Goal: Task Accomplishment & Management: Complete application form

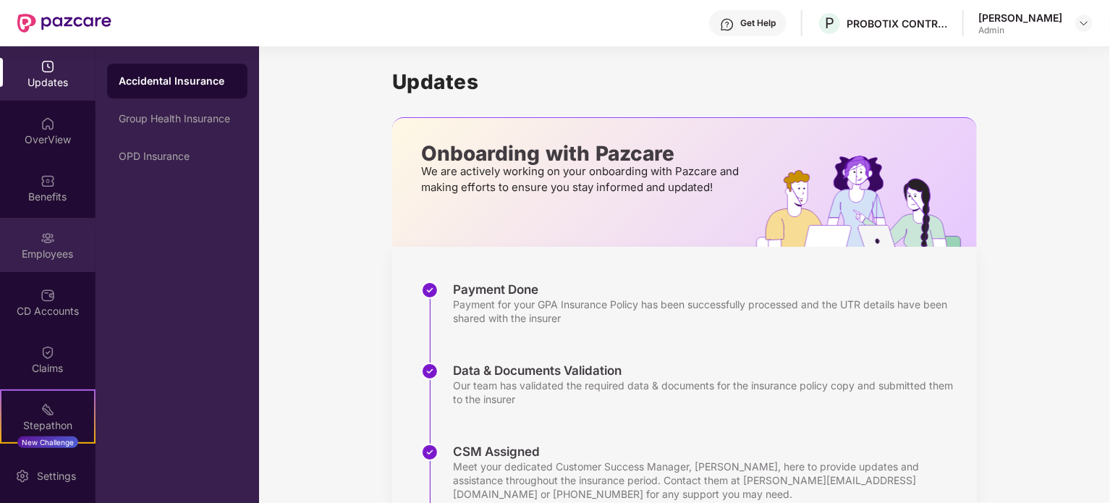
click at [57, 237] on div "Employees" at bounding box center [48, 245] width 96 height 54
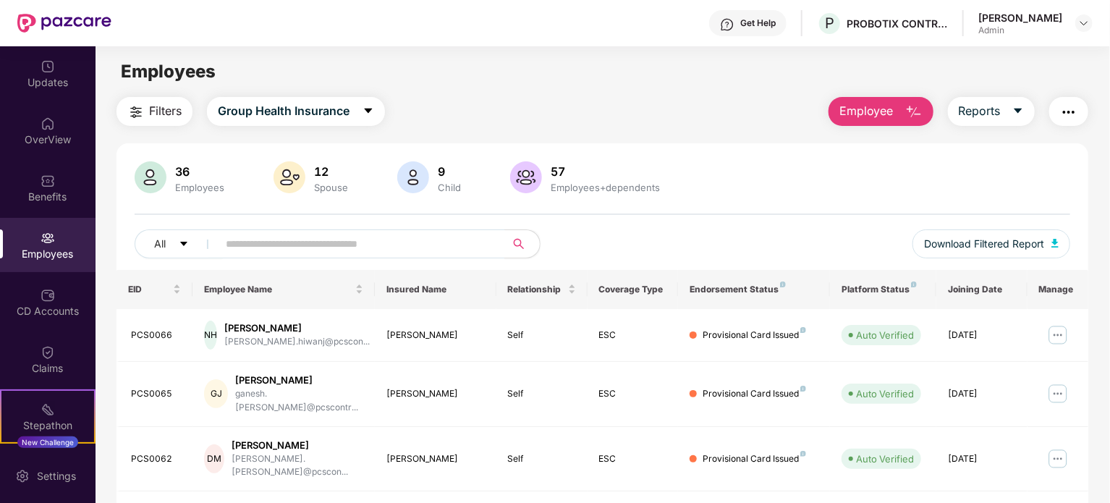
click at [902, 114] on button "Employee" at bounding box center [881, 111] width 105 height 29
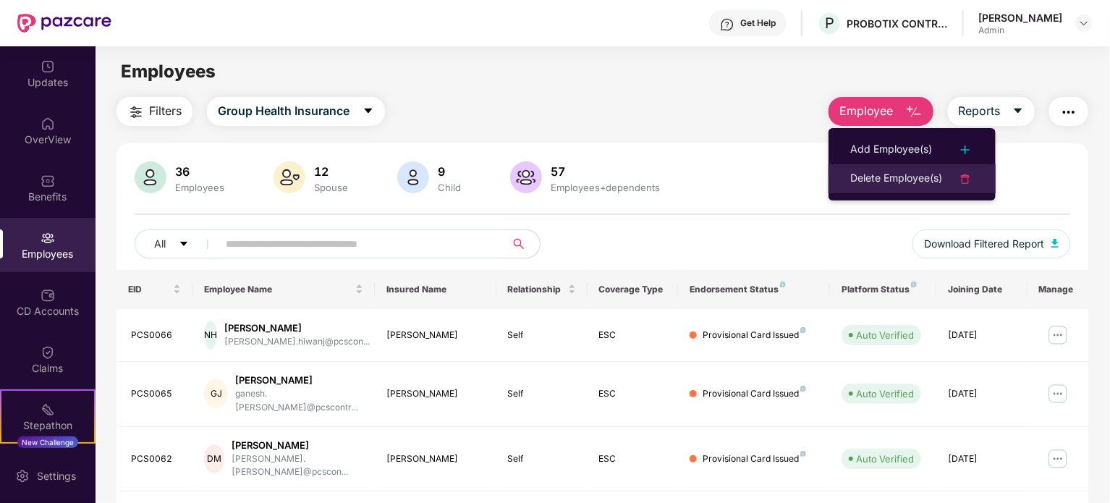
click at [924, 172] on div "Delete Employee(s)" at bounding box center [896, 178] width 92 height 17
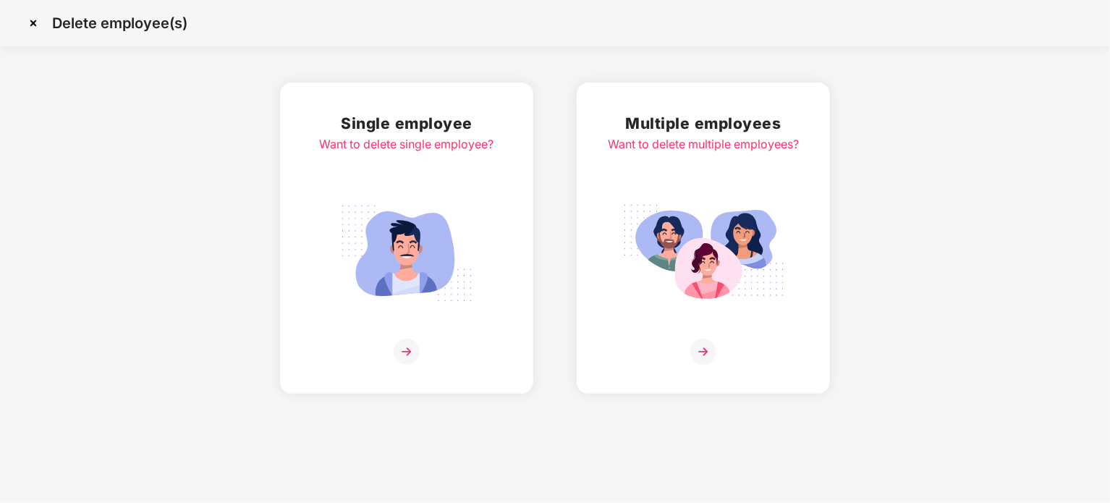
click at [712, 149] on div "Want to delete multiple employees?" at bounding box center [703, 144] width 191 height 18
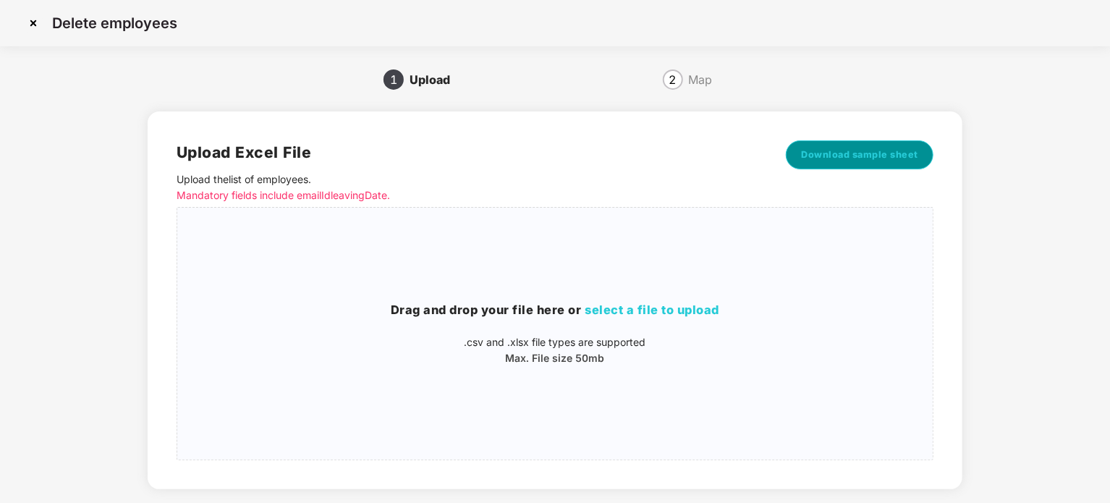
click at [809, 159] on span "Download sample sheet" at bounding box center [859, 155] width 117 height 14
click at [692, 306] on span "select a file to upload" at bounding box center [652, 310] width 135 height 14
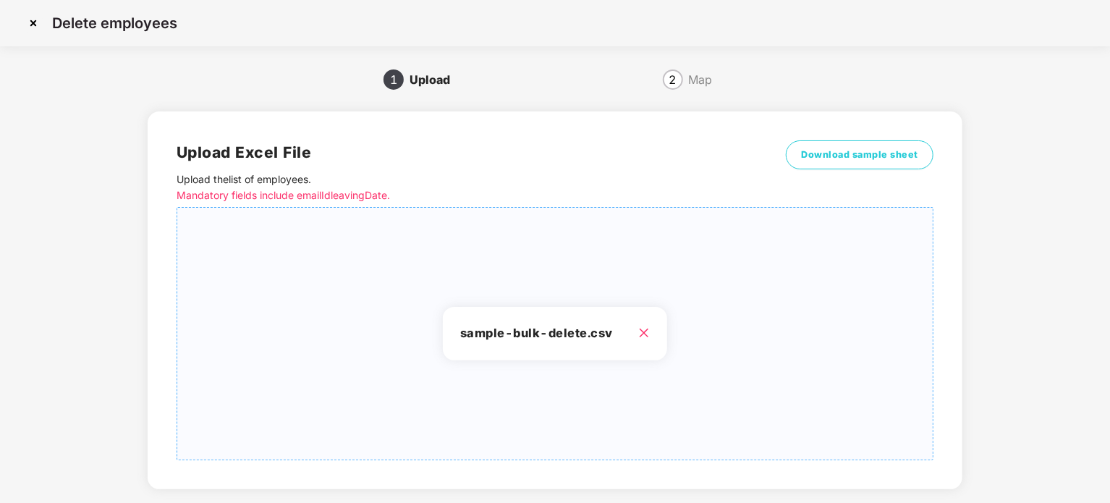
scroll to position [76, 0]
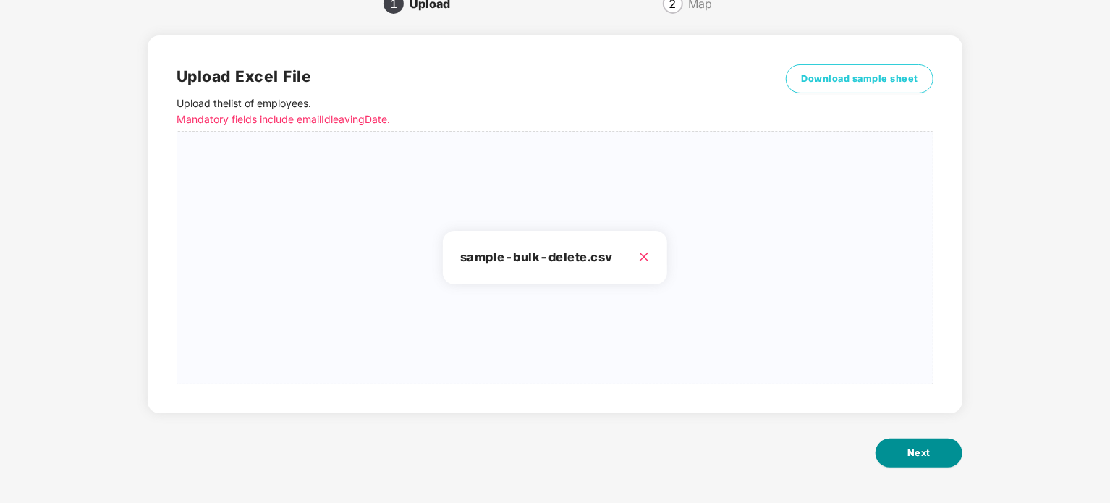
click at [908, 448] on span "Next" at bounding box center [919, 453] width 23 height 14
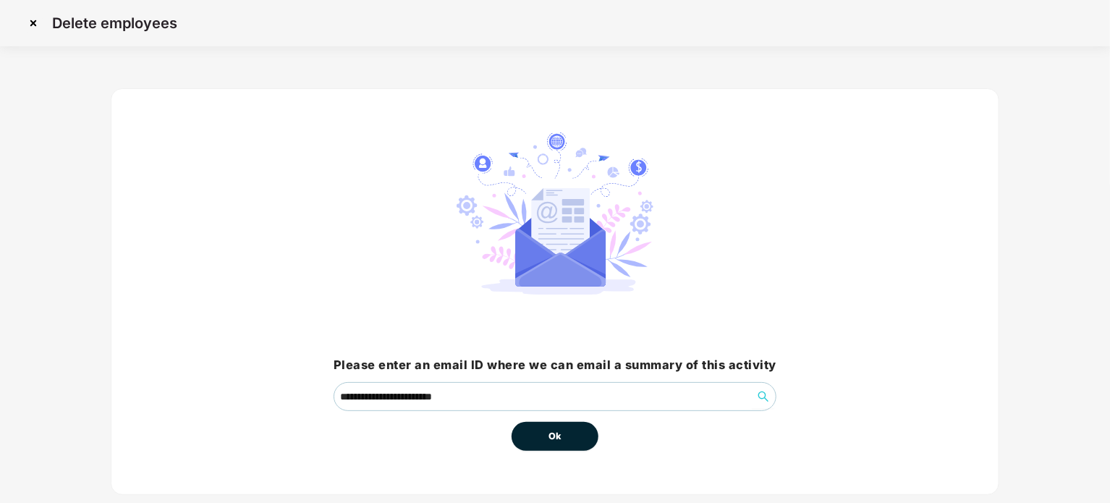
scroll to position [30, 0]
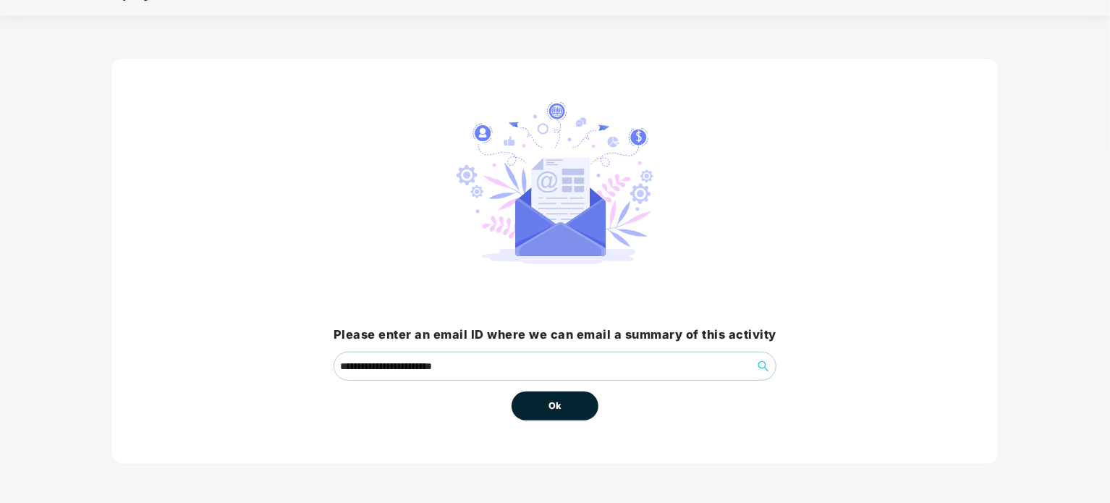
click at [571, 405] on button "Ok" at bounding box center [555, 406] width 87 height 29
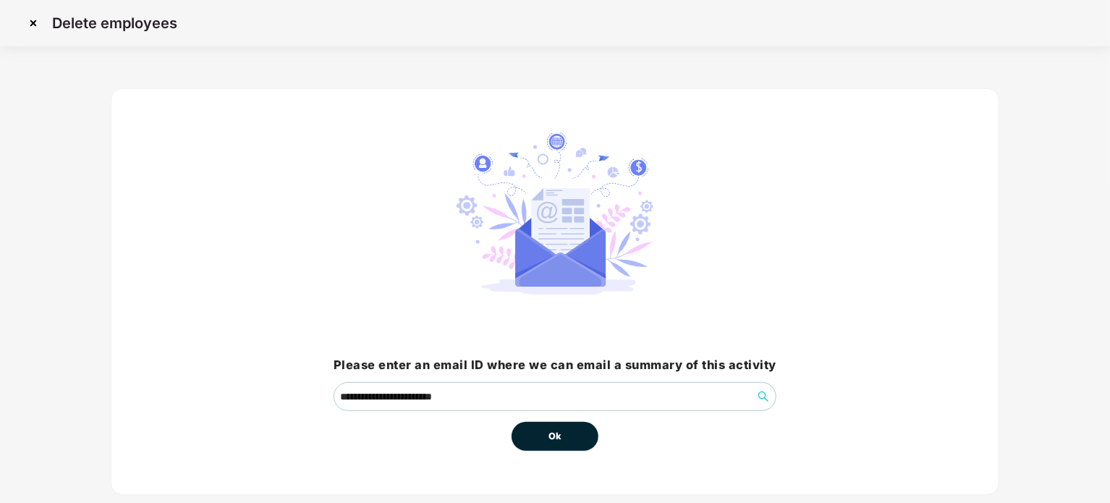
click at [552, 438] on span "Ok" at bounding box center [555, 436] width 13 height 14
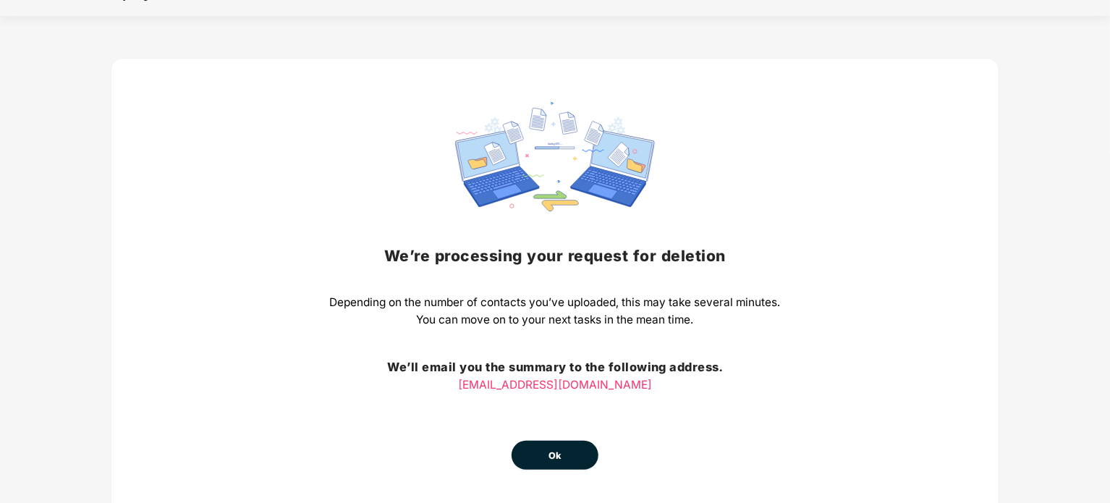
click at [538, 452] on button "Ok" at bounding box center [555, 455] width 87 height 29
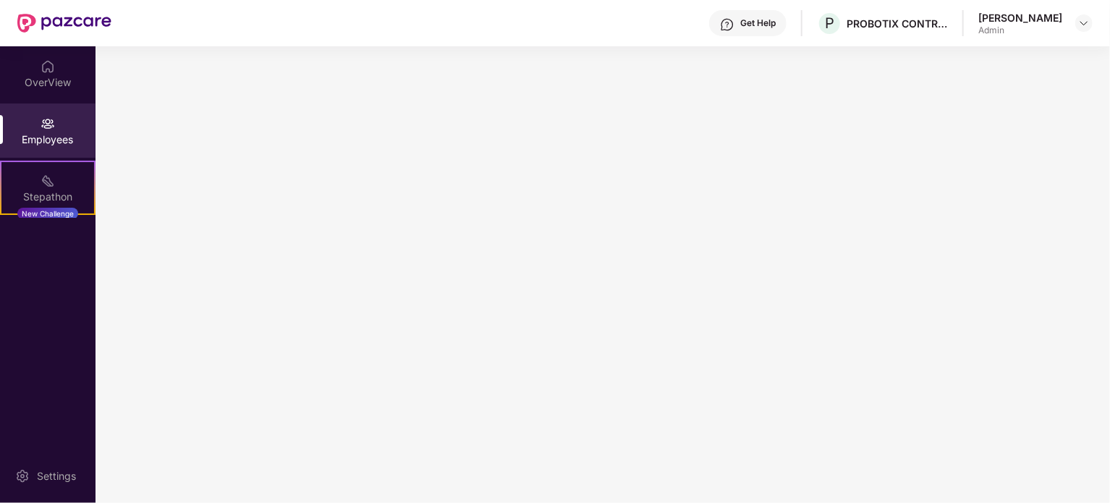
scroll to position [0, 0]
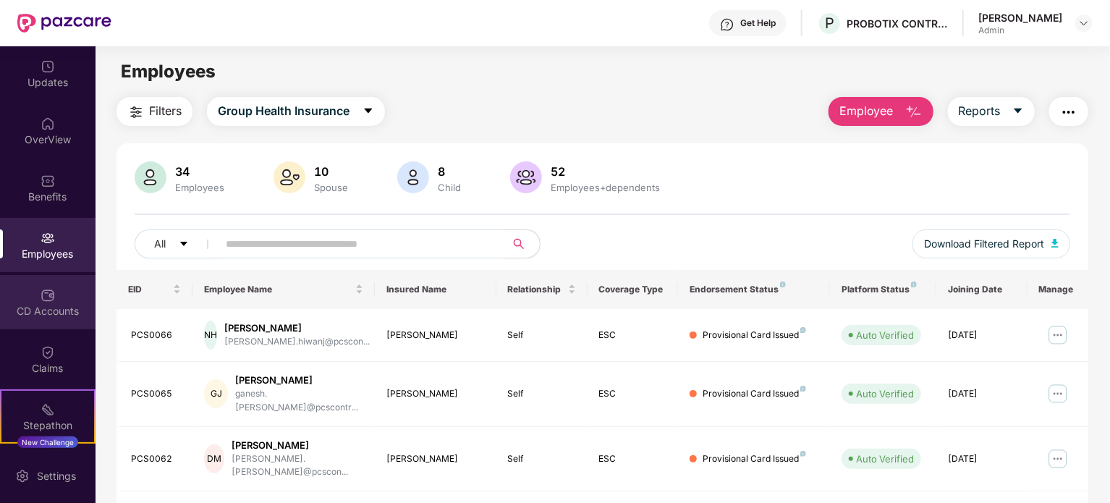
click at [69, 306] on div "CD Accounts" at bounding box center [48, 311] width 96 height 14
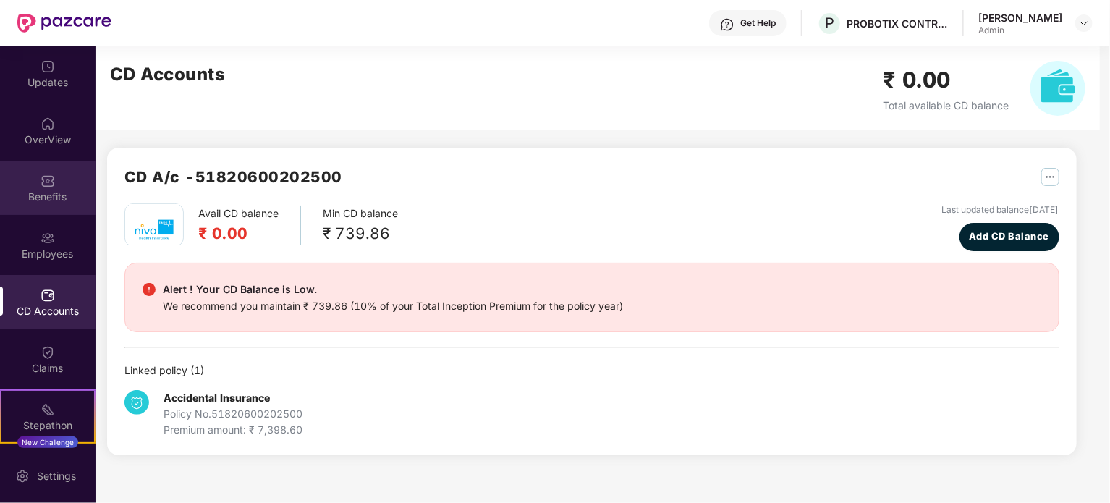
click at [51, 185] on img at bounding box center [48, 181] width 14 height 14
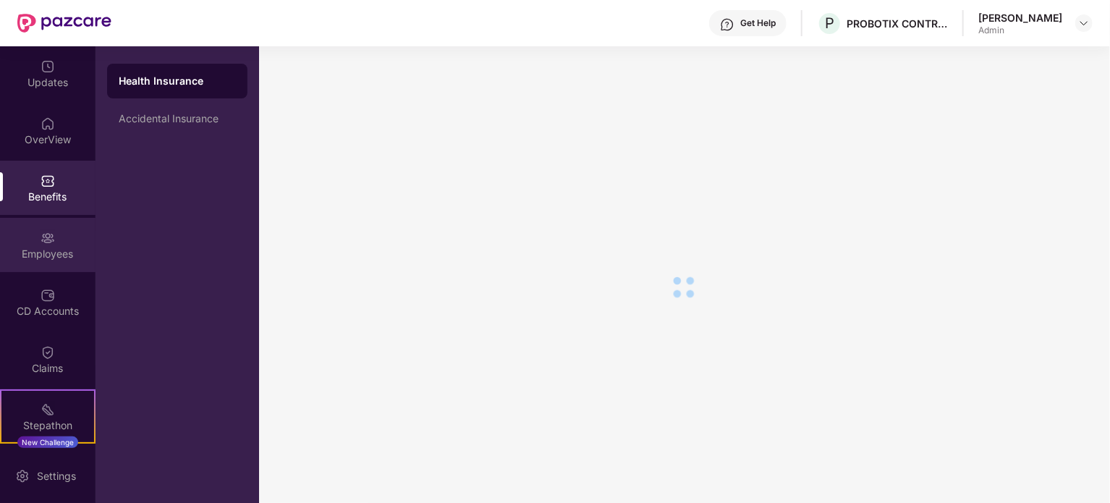
click at [46, 236] on img at bounding box center [48, 238] width 14 height 14
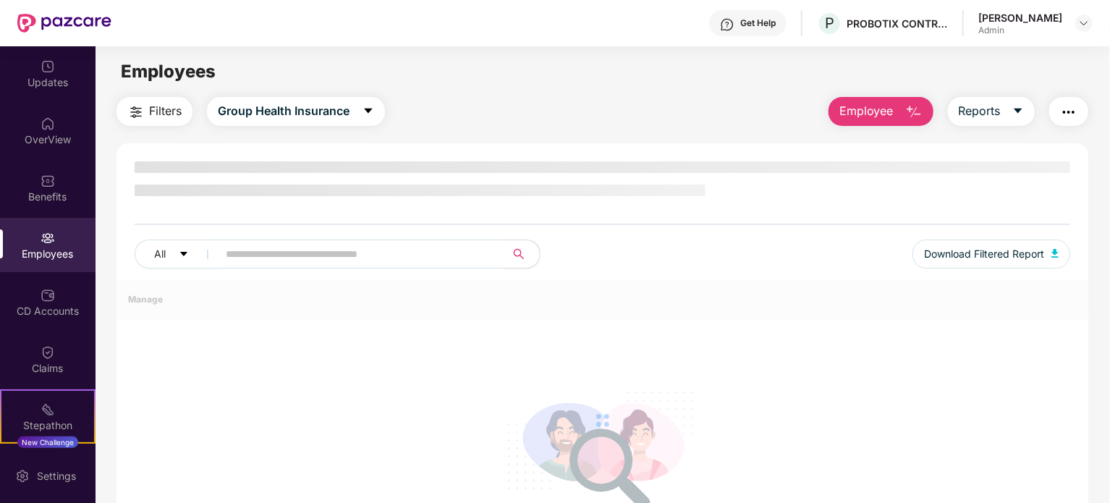
click at [874, 112] on span "Employee" at bounding box center [867, 111] width 54 height 18
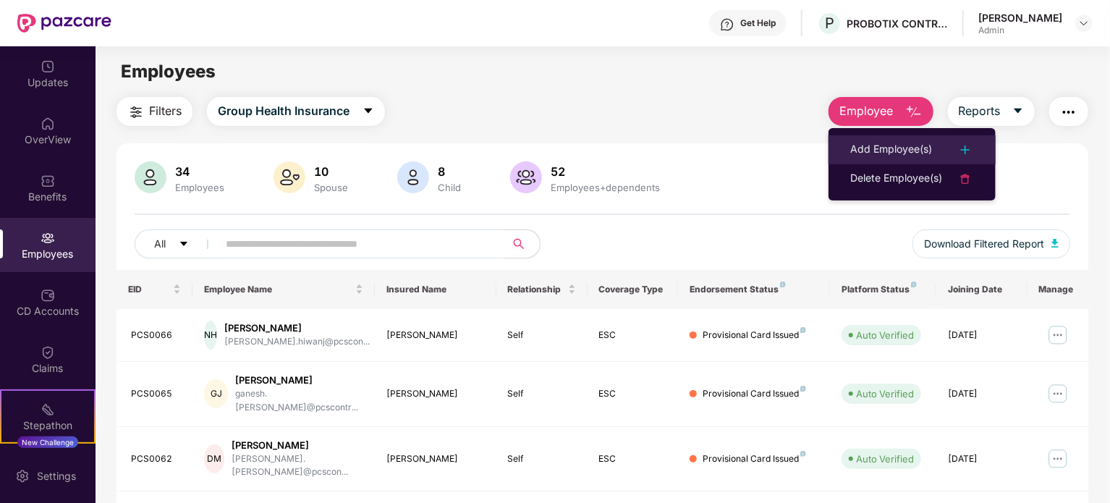
click at [864, 153] on div "Add Employee(s)" at bounding box center [891, 149] width 82 height 17
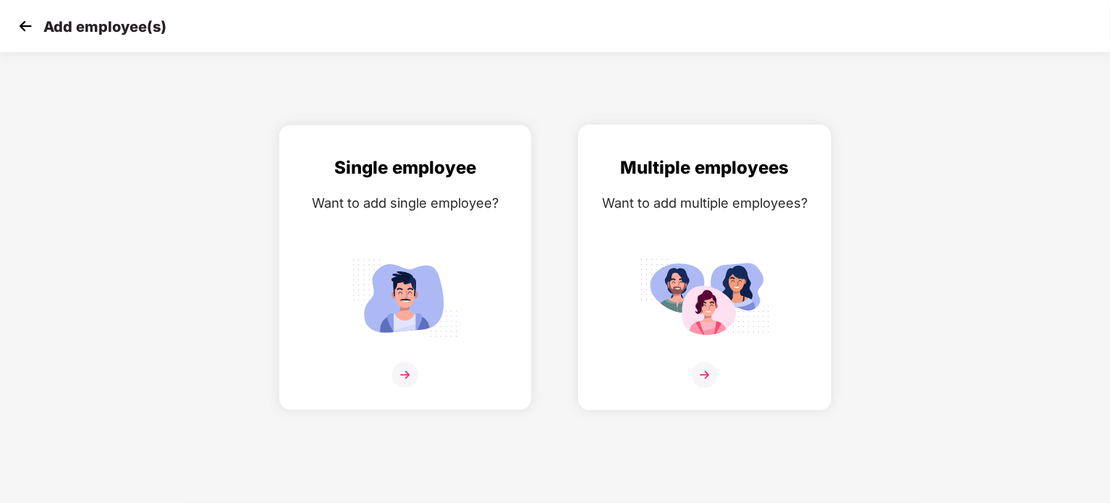
click at [709, 287] on img at bounding box center [705, 298] width 130 height 90
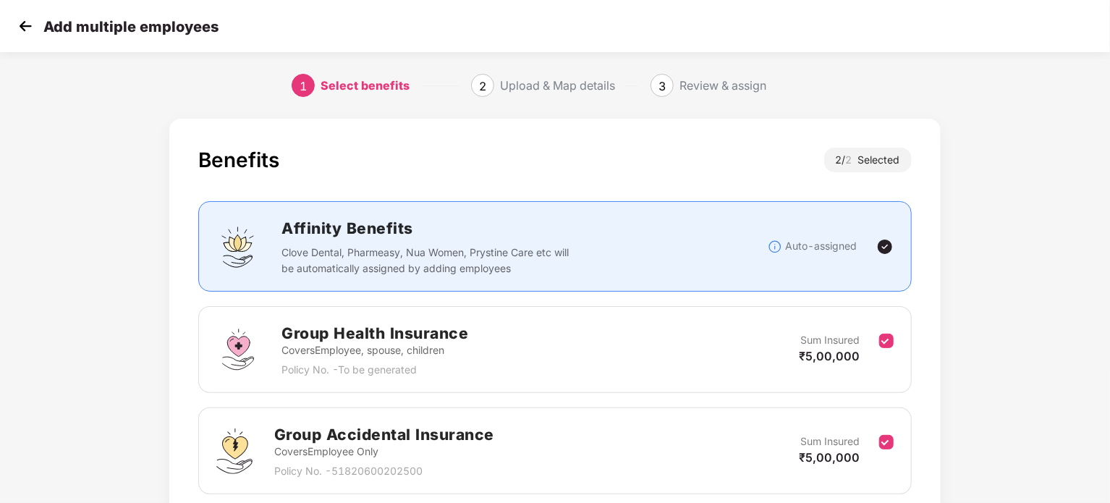
scroll to position [116, 0]
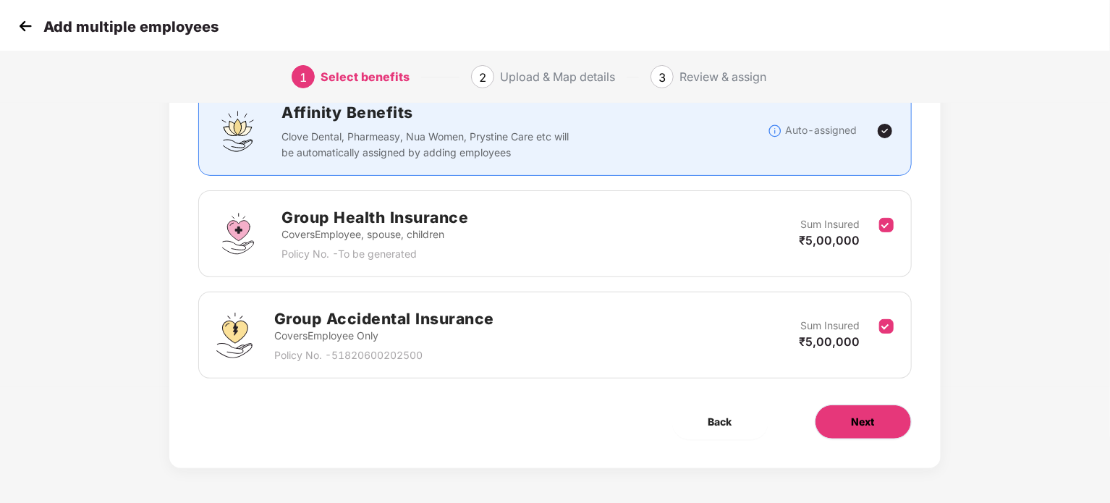
click at [853, 428] on button "Next" at bounding box center [863, 422] width 97 height 35
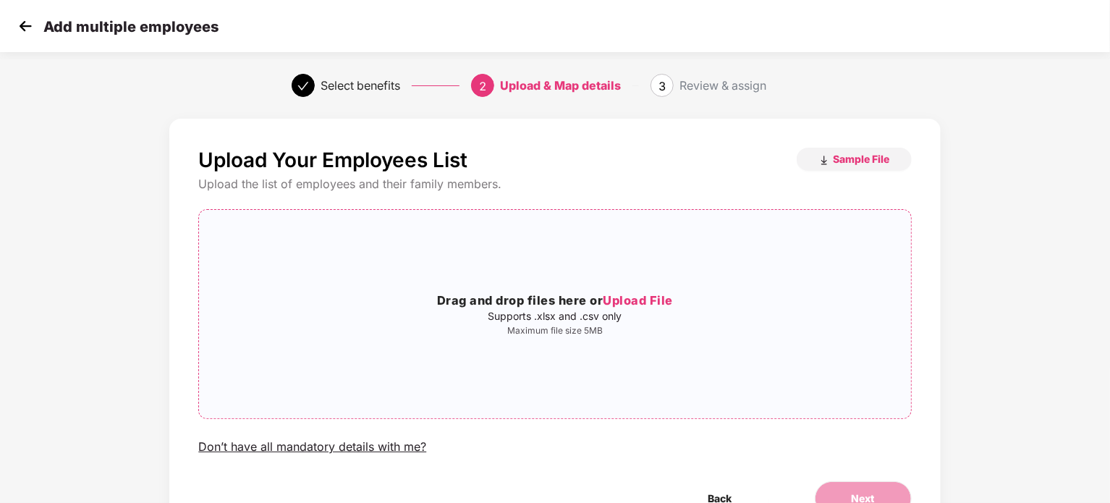
click at [641, 302] on span "Upload File" at bounding box center [638, 300] width 70 height 14
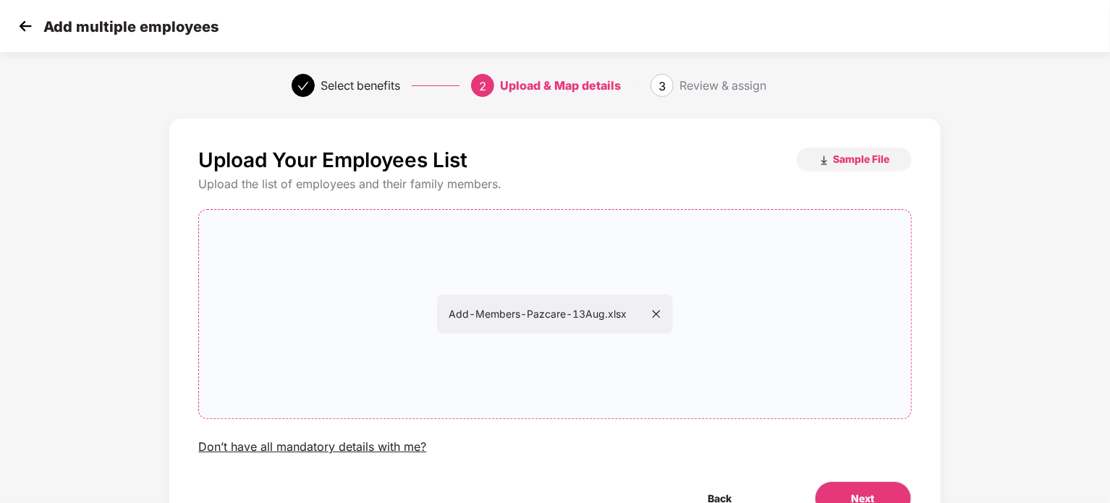
scroll to position [78, 0]
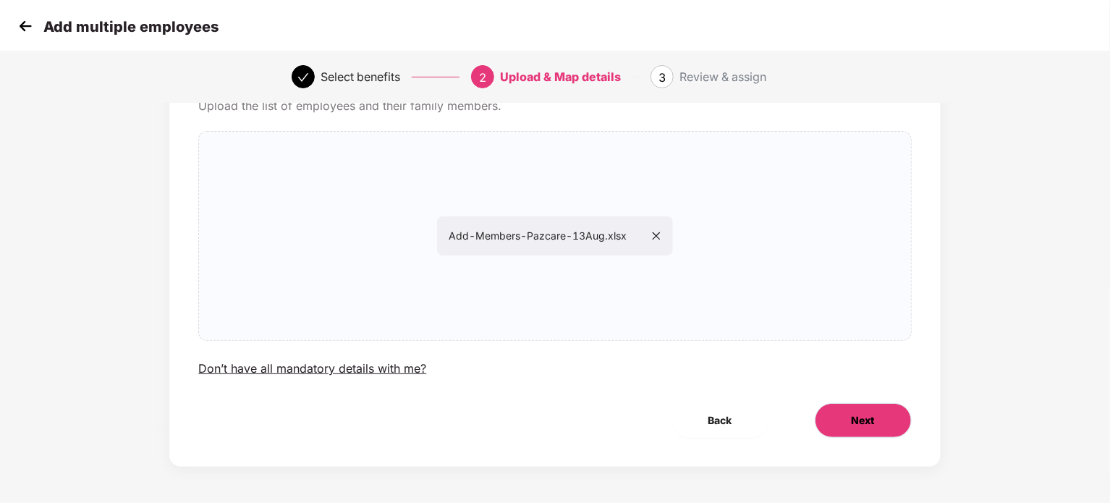
click at [863, 419] on span "Next" at bounding box center [863, 421] width 23 height 16
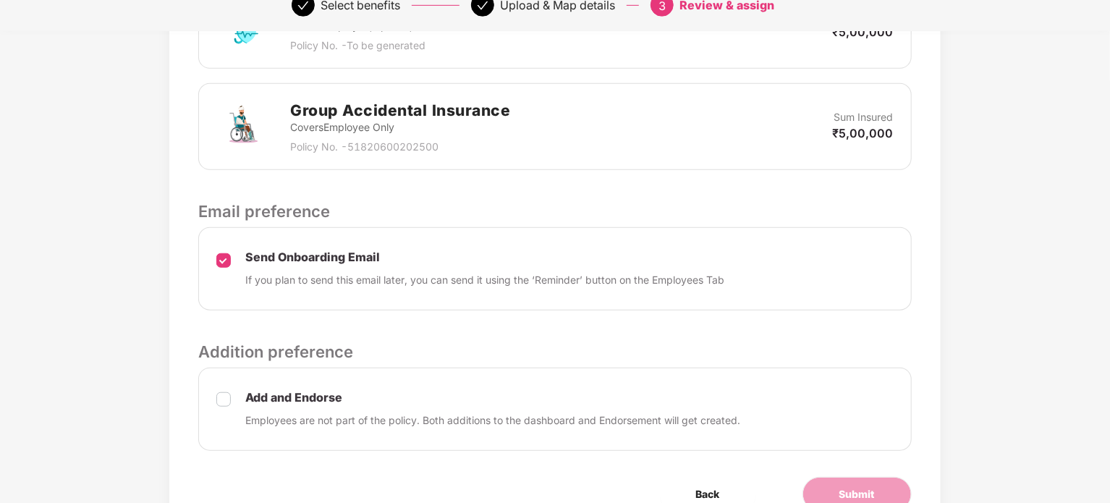
scroll to position [544, 0]
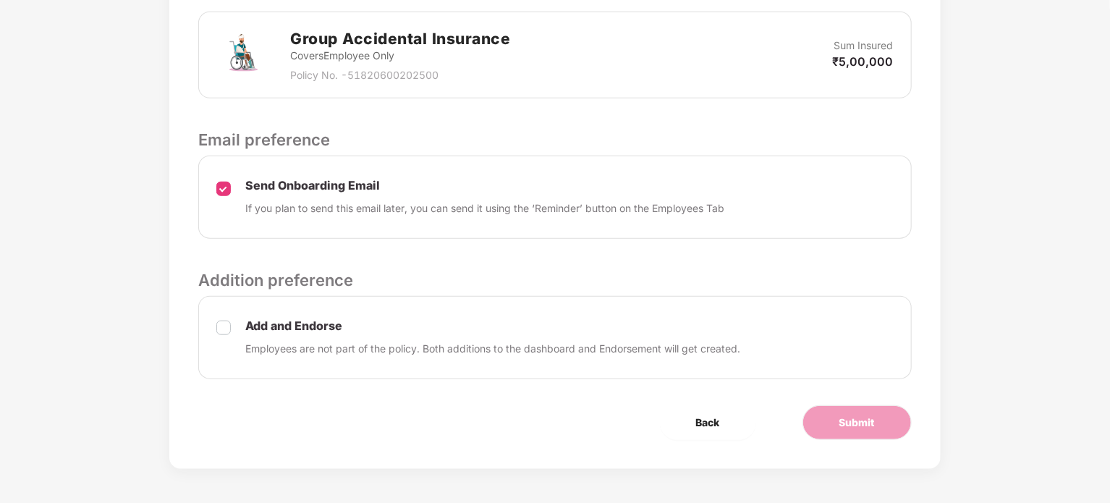
click at [241, 321] on div "Add and Endorse Employees are not part of the policy. Both additions to the das…" at bounding box center [554, 337] width 713 height 83
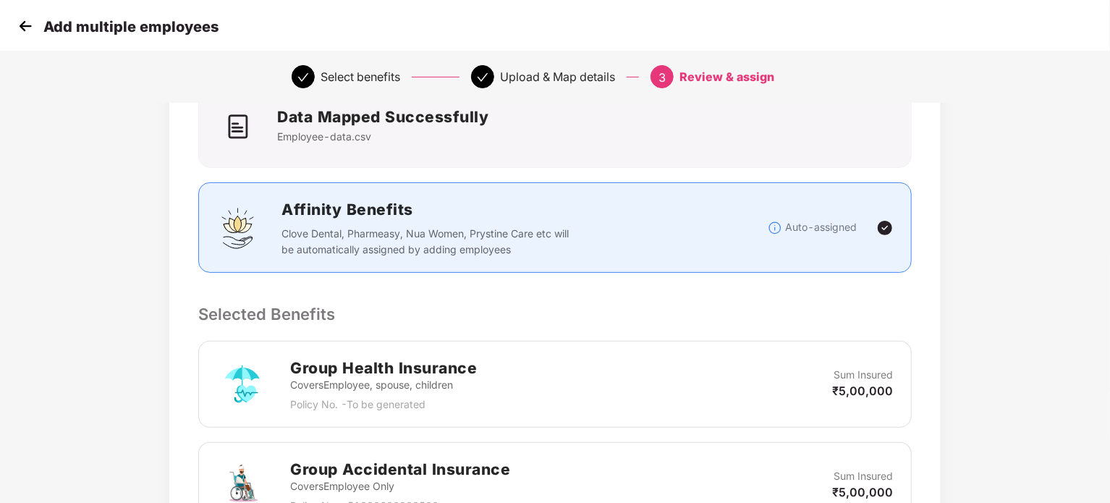
scroll to position [112, 0]
click at [884, 226] on img at bounding box center [884, 228] width 17 height 17
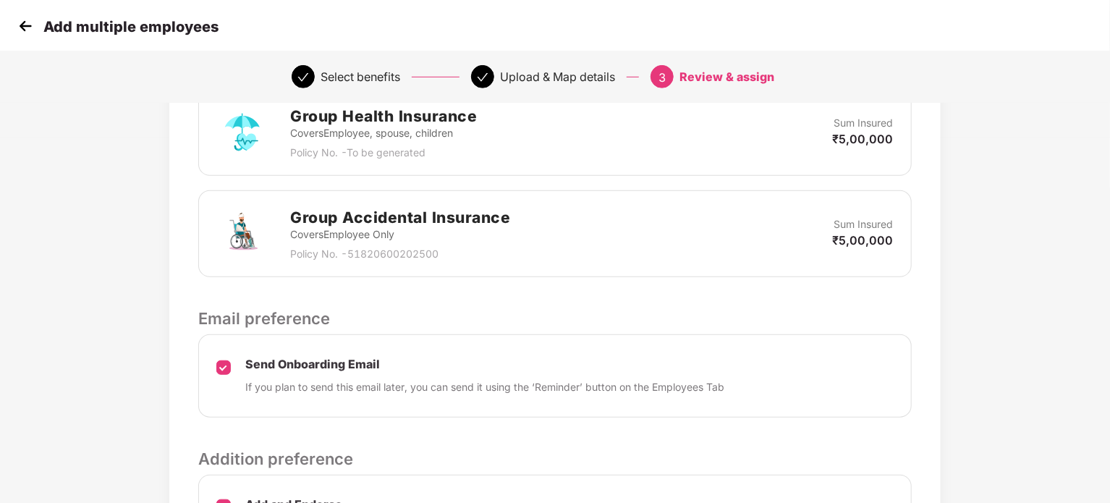
scroll to position [544, 0]
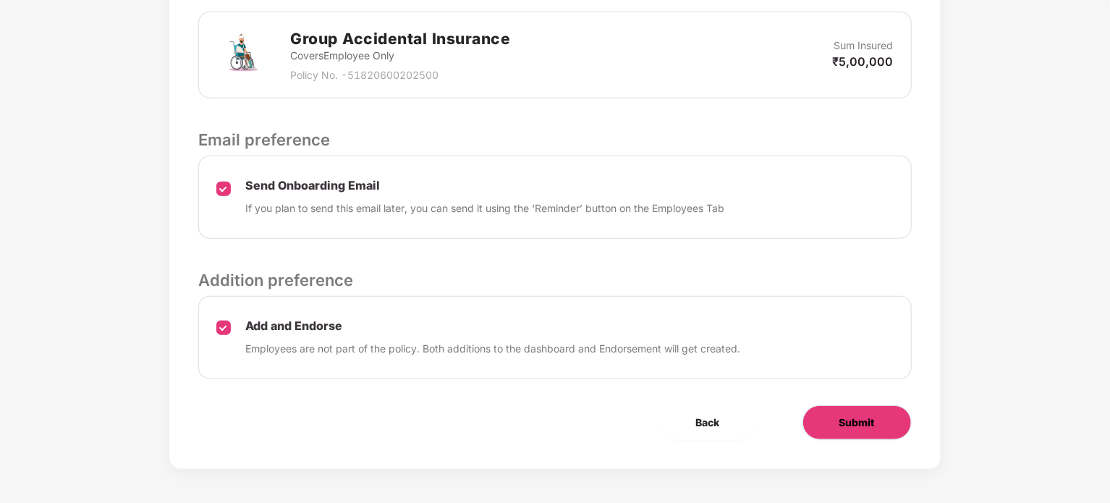
click at [845, 436] on button "Submit" at bounding box center [857, 422] width 109 height 35
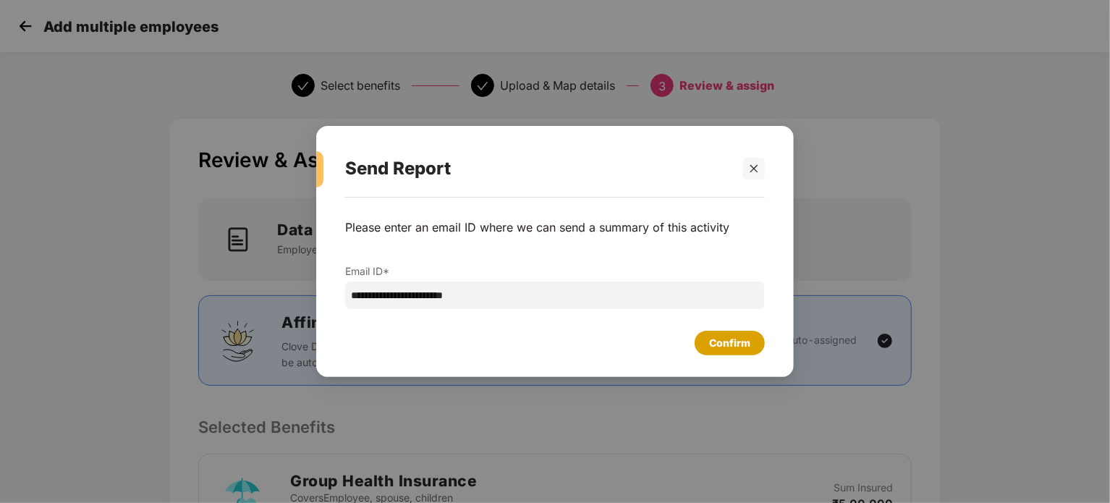
click at [741, 350] on div "Confirm" at bounding box center [729, 343] width 41 height 16
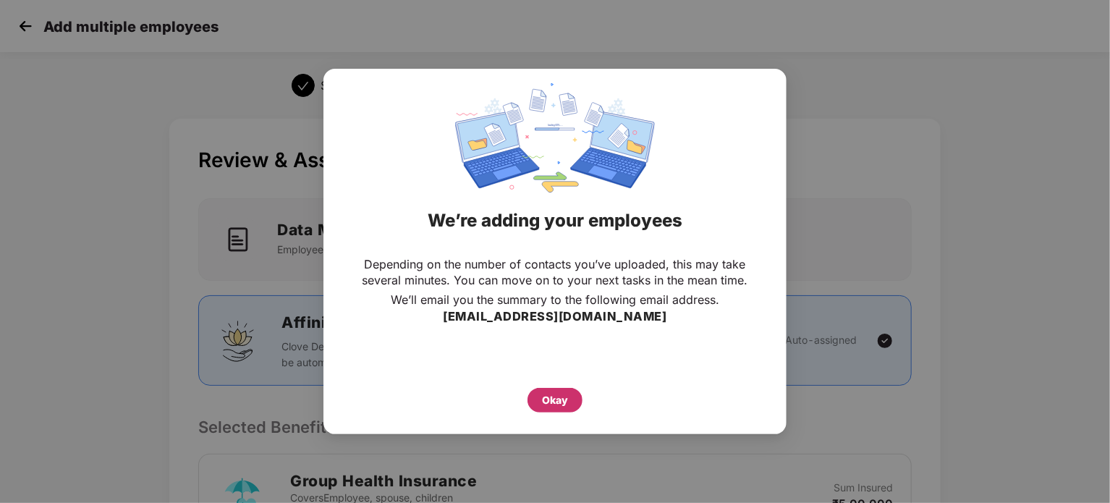
click at [563, 394] on div "Okay" at bounding box center [555, 400] width 26 height 16
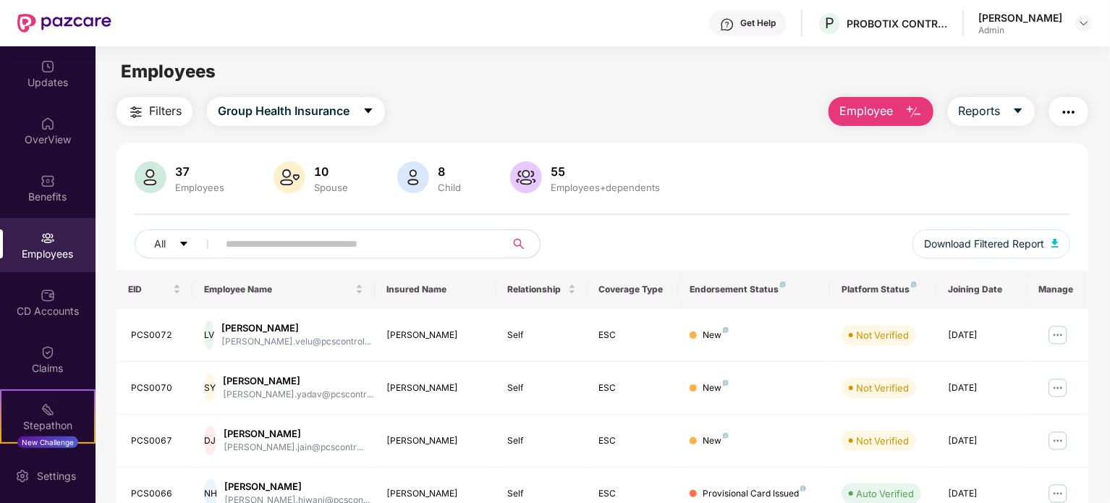
click at [879, 112] on span "Employee" at bounding box center [867, 111] width 54 height 18
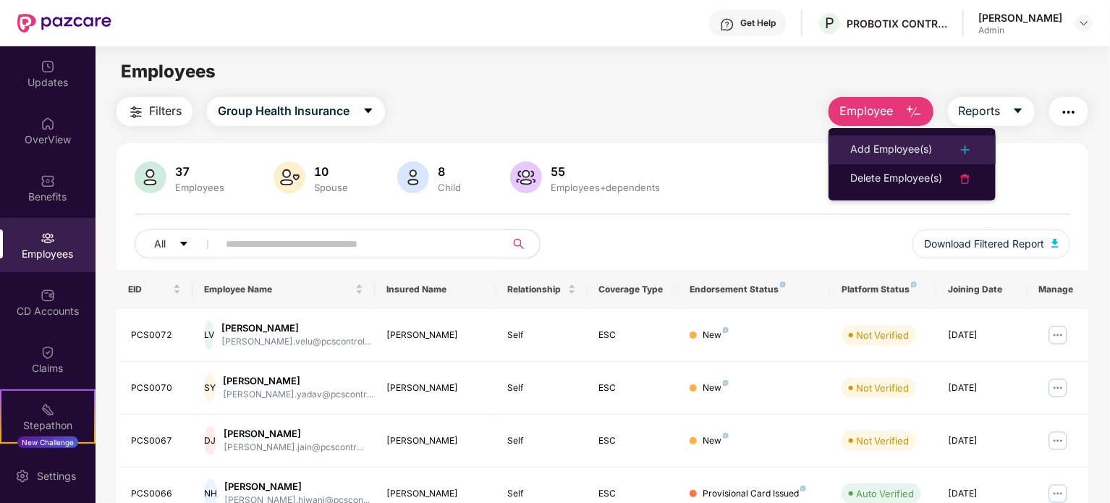
click at [900, 144] on div "Add Employee(s)" at bounding box center [891, 149] width 82 height 17
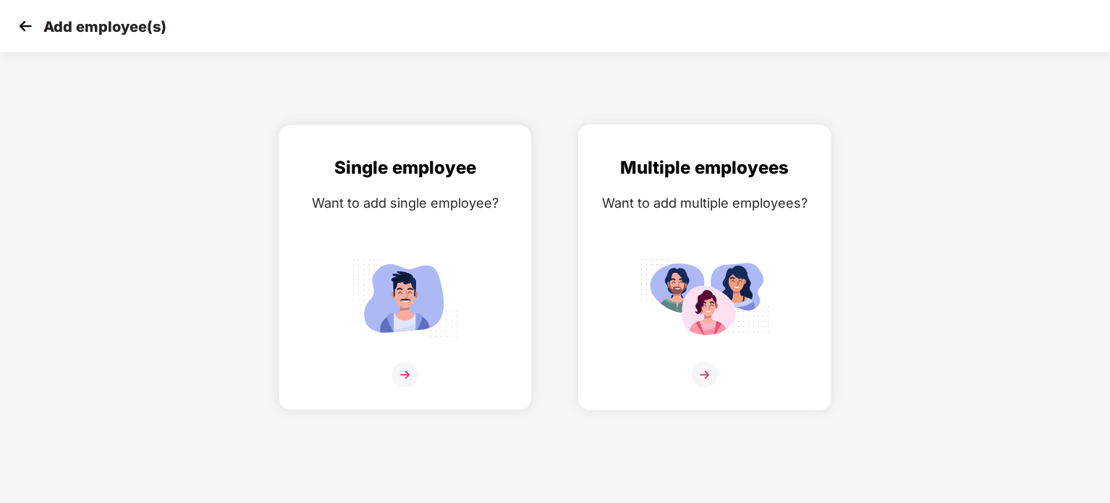
click at [745, 225] on div "Multiple employees Want to add multiple employees?" at bounding box center [704, 280] width 223 height 252
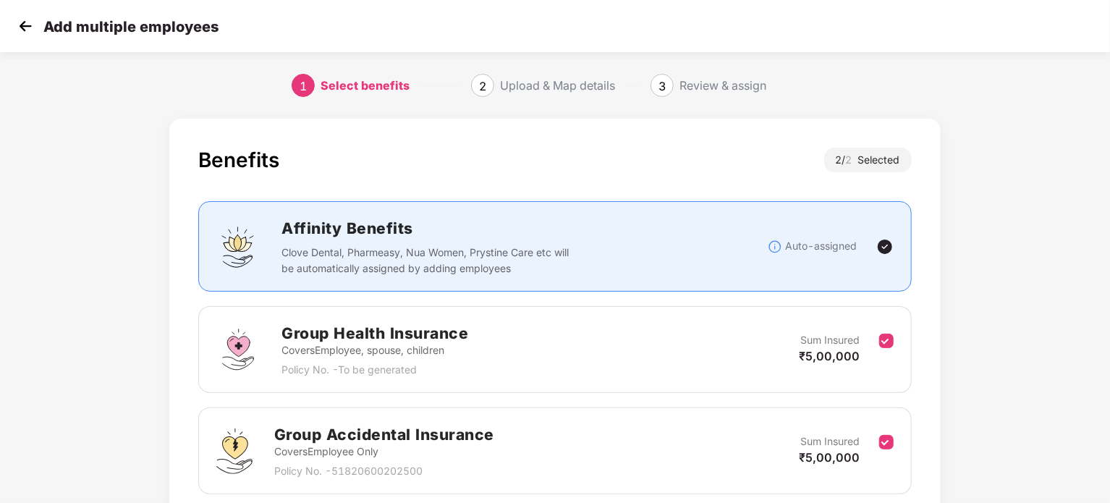
scroll to position [116, 0]
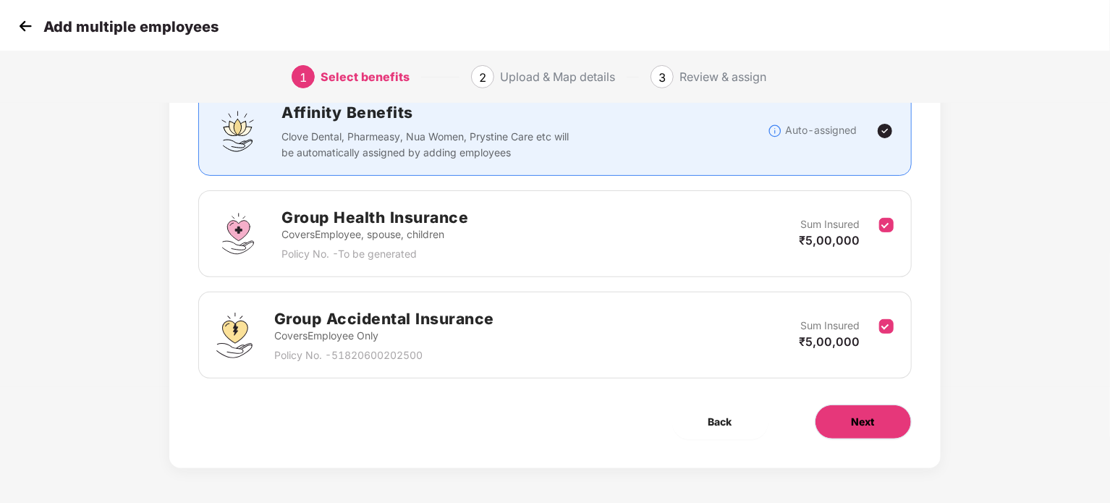
click at [836, 410] on button "Next" at bounding box center [863, 422] width 97 height 35
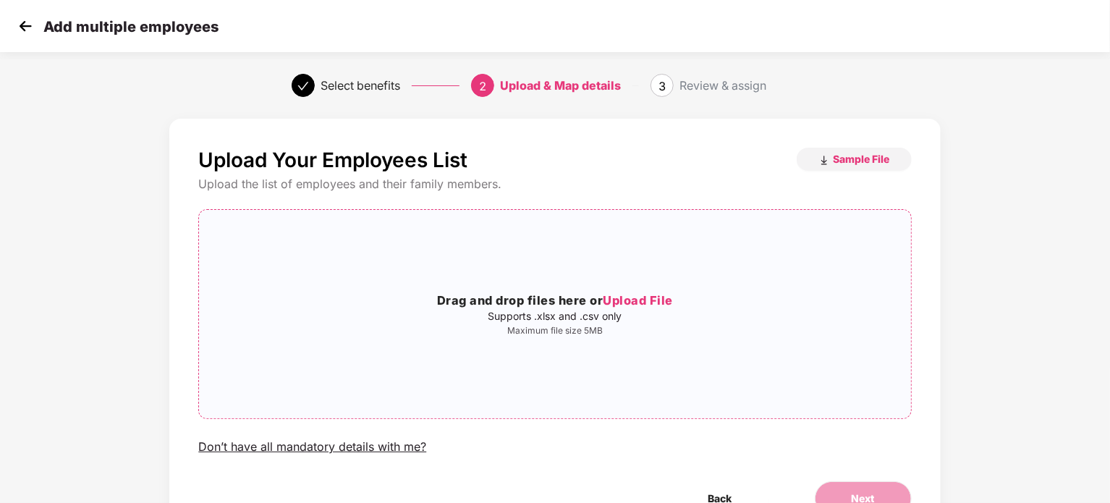
click at [646, 310] on h3 "Drag and drop files here or Upload File" at bounding box center [554, 301] width 711 height 19
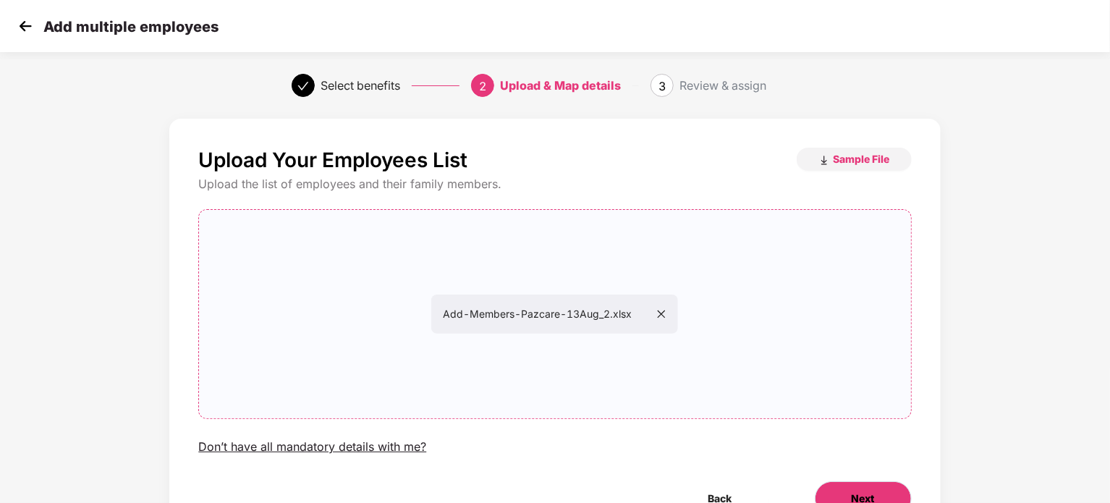
click at [843, 492] on button "Next" at bounding box center [863, 498] width 97 height 35
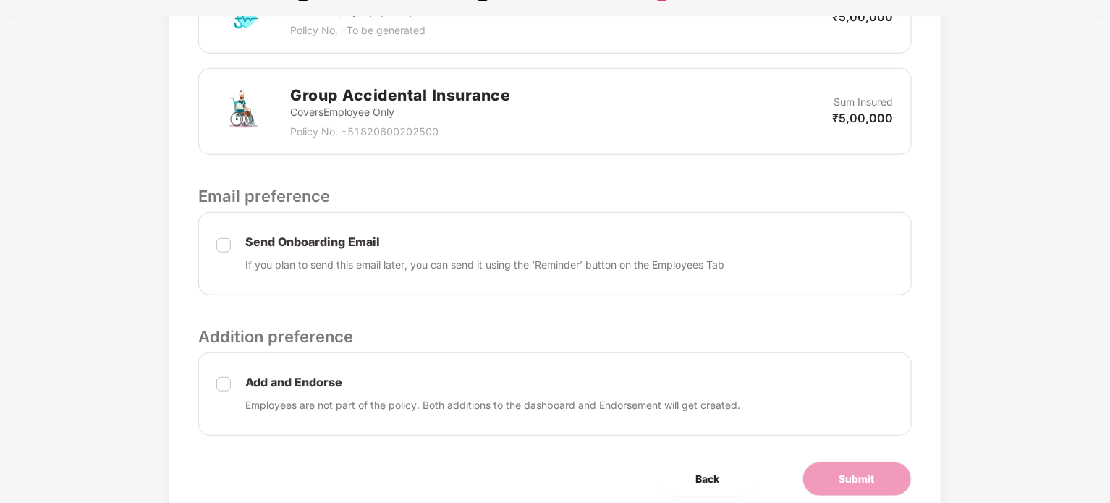
scroll to position [486, 0]
click at [851, 462] on button "Submit" at bounding box center [857, 479] width 109 height 35
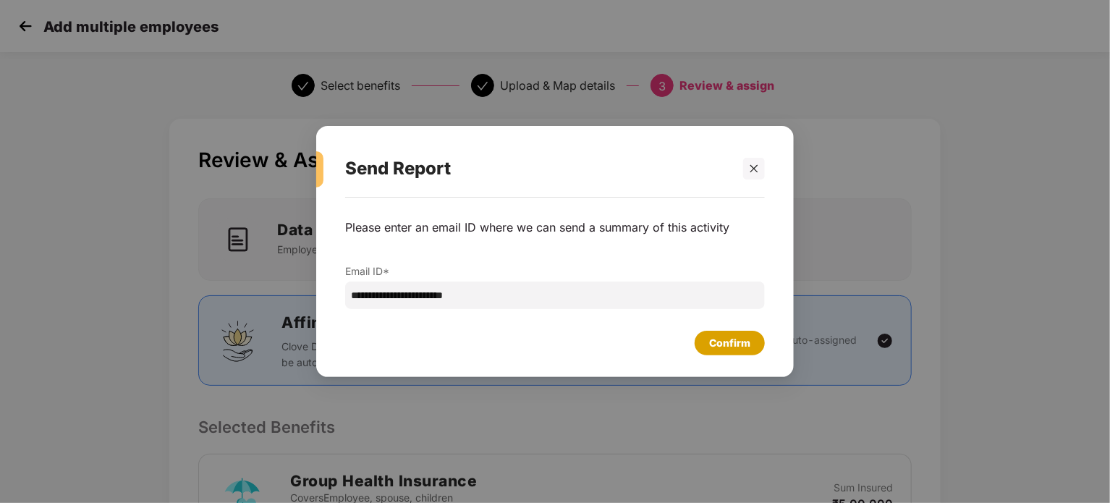
click at [738, 347] on div "Confirm" at bounding box center [729, 343] width 41 height 16
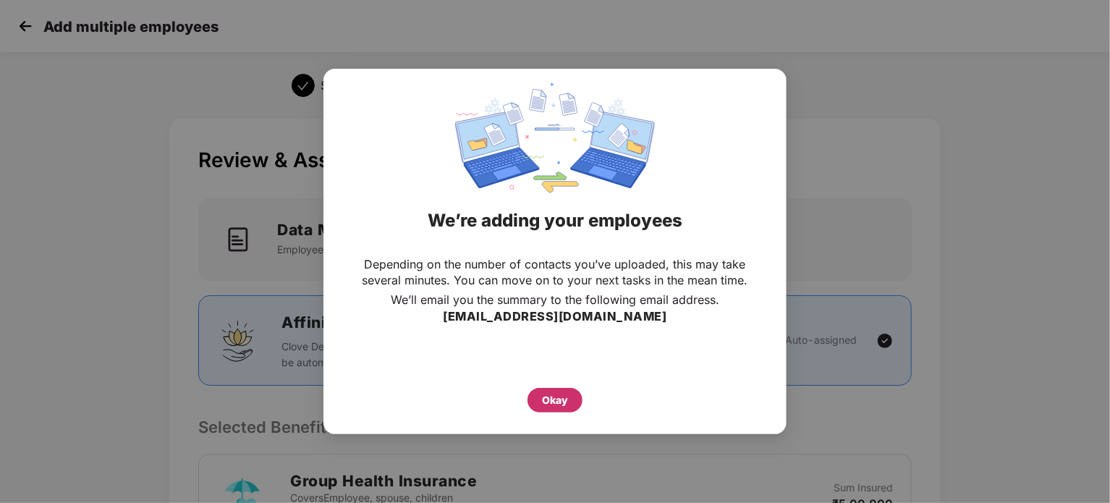
click at [559, 401] on div "Okay" at bounding box center [555, 400] width 26 height 16
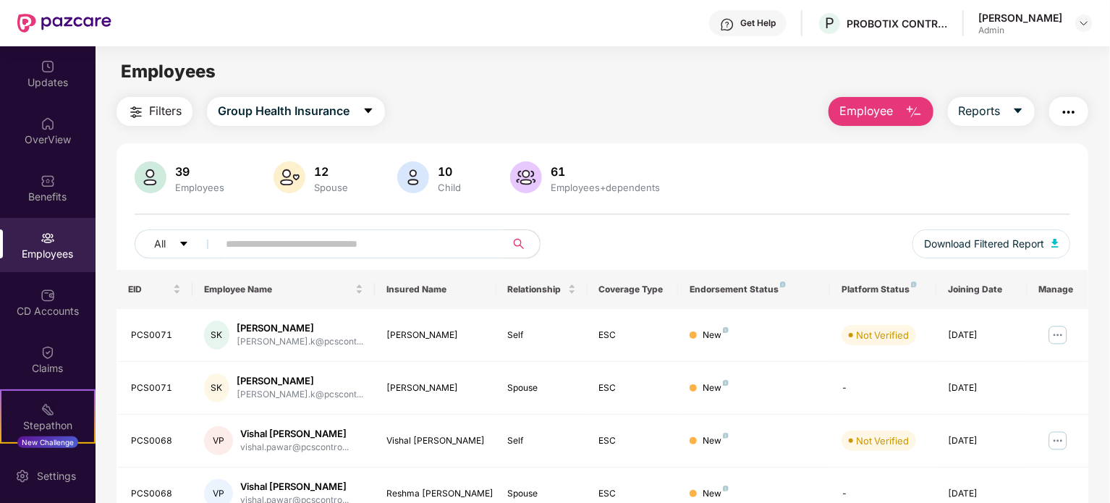
click at [1061, 121] on button "button" at bounding box center [1068, 111] width 39 height 29
click at [699, 92] on main "Employees Filters Group Health Insurance Employee Reports 39 Employees 12 Spous…" at bounding box center [603, 297] width 1014 height 503
